Goal: Check status: Check status

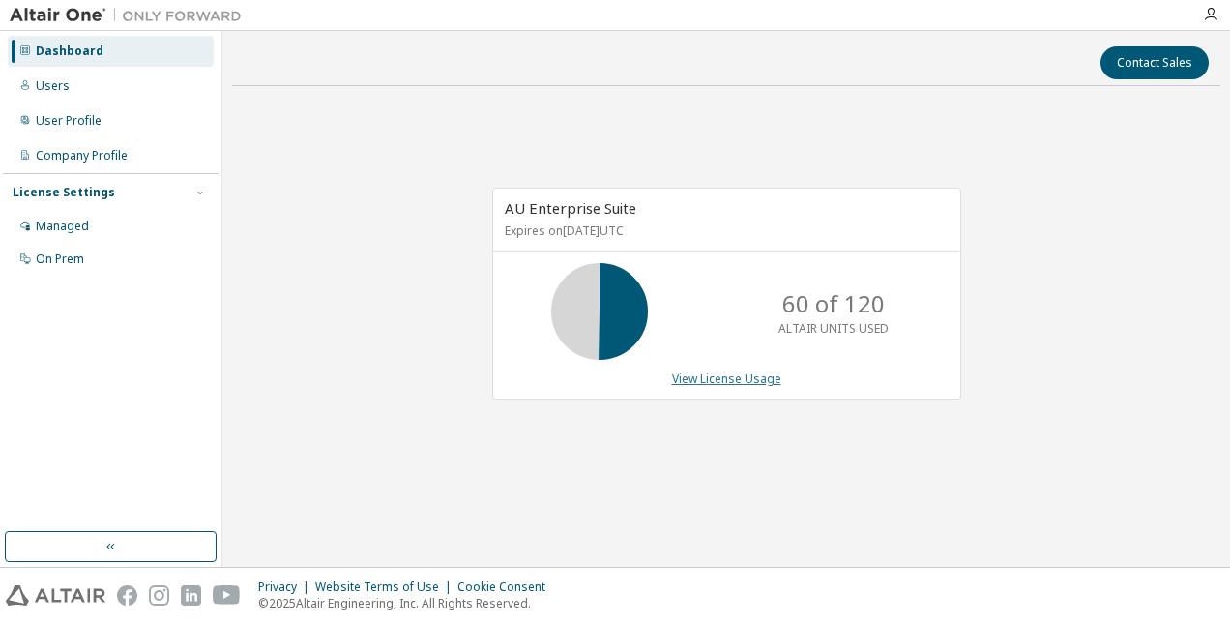
click at [702, 376] on link "View License Usage" at bounding box center [726, 378] width 109 height 16
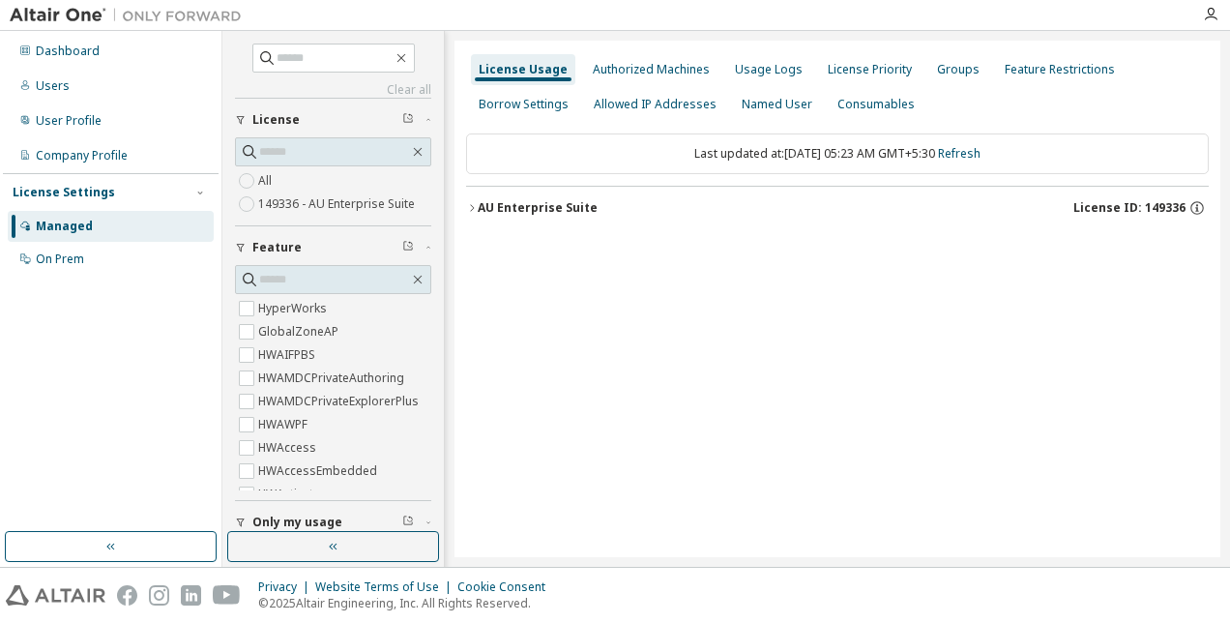
click at [476, 211] on icon "button" at bounding box center [472, 208] width 12 height 12
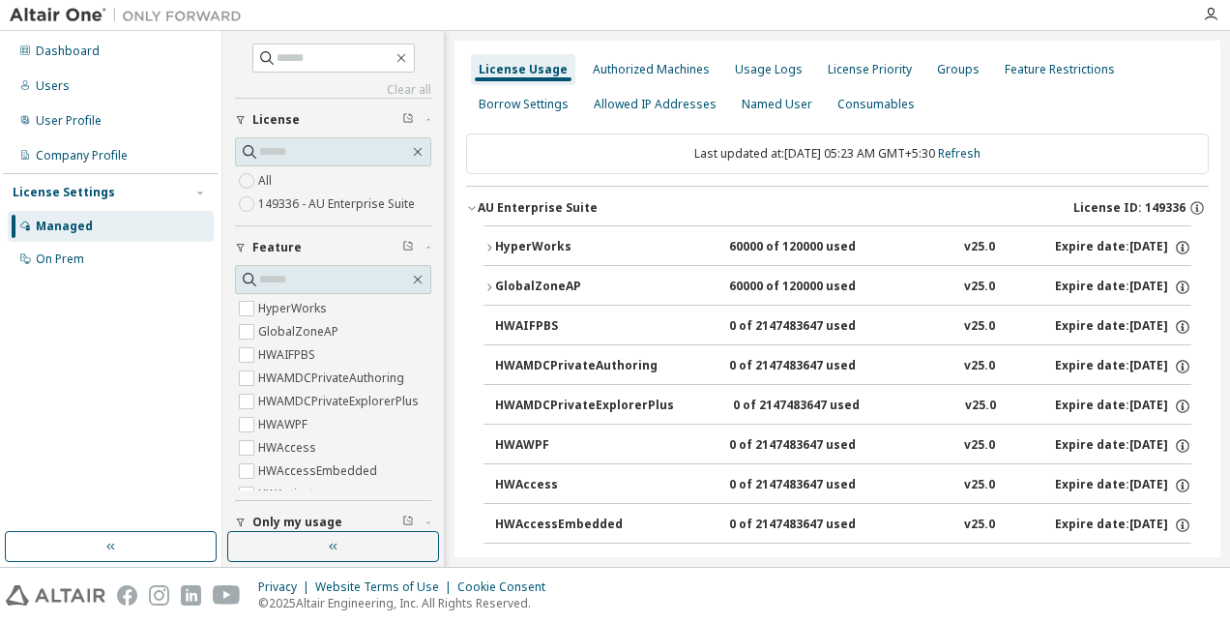
click at [487, 248] on icon "button" at bounding box center [489, 248] width 12 height 12
